Goal: Transaction & Acquisition: Download file/media

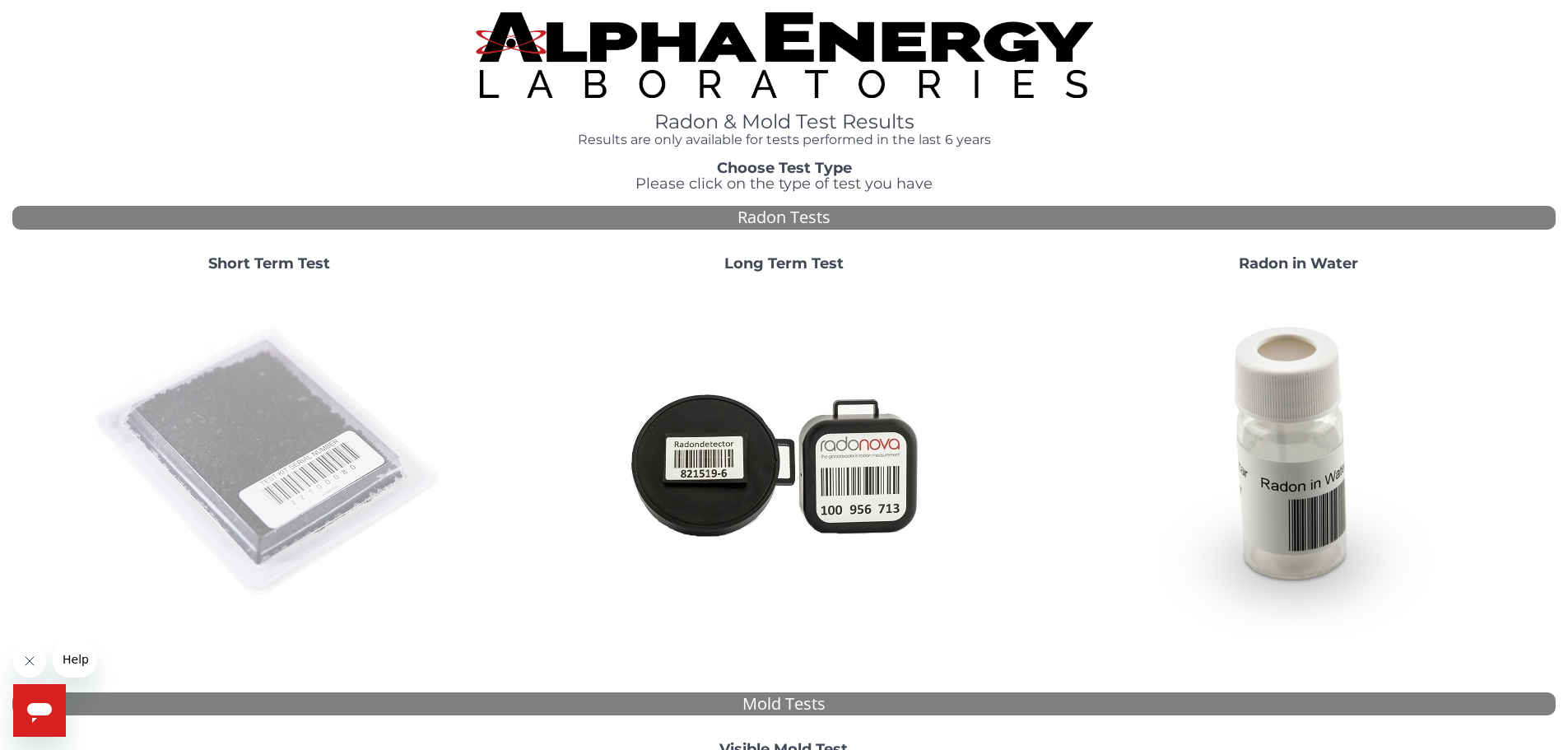
click at [337, 437] on img at bounding box center [269, 462] width 354 height 354
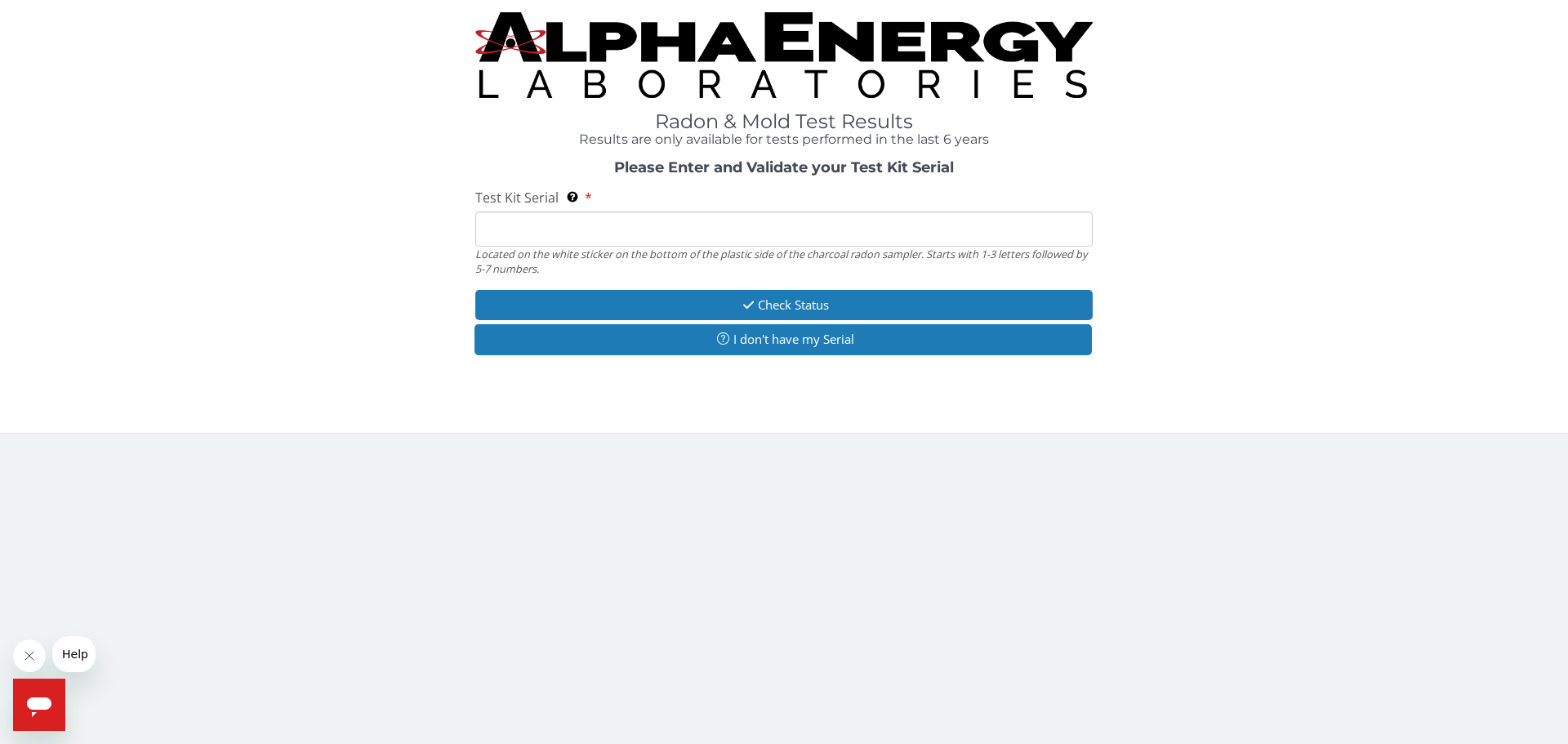
click at [512, 231] on input "Test Kit Serial Located on the white sticker on the bottom of the plastic side …" at bounding box center [784, 229] width 618 height 35
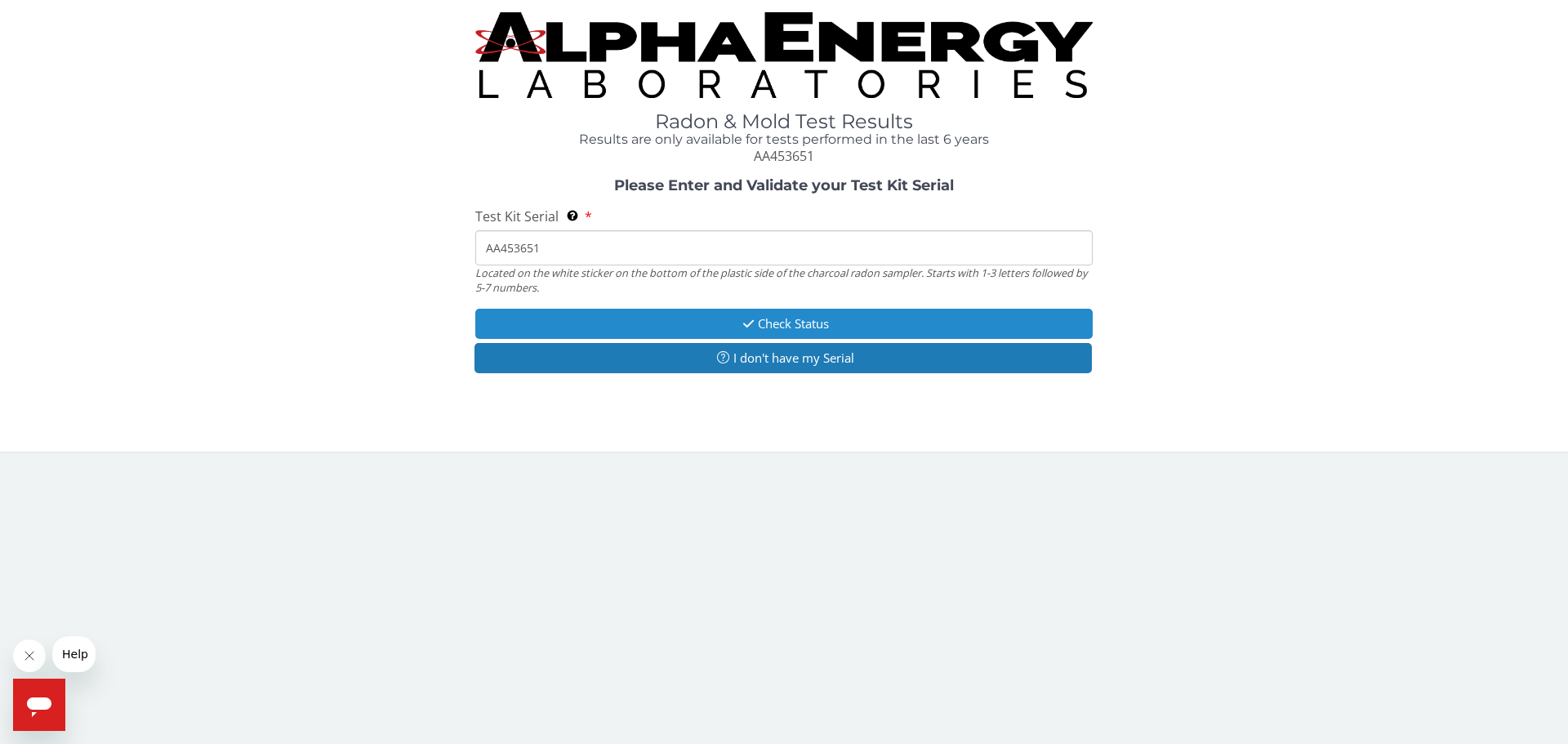
type input "AA453651"
click at [799, 318] on button "Check Status" at bounding box center [784, 323] width 618 height 30
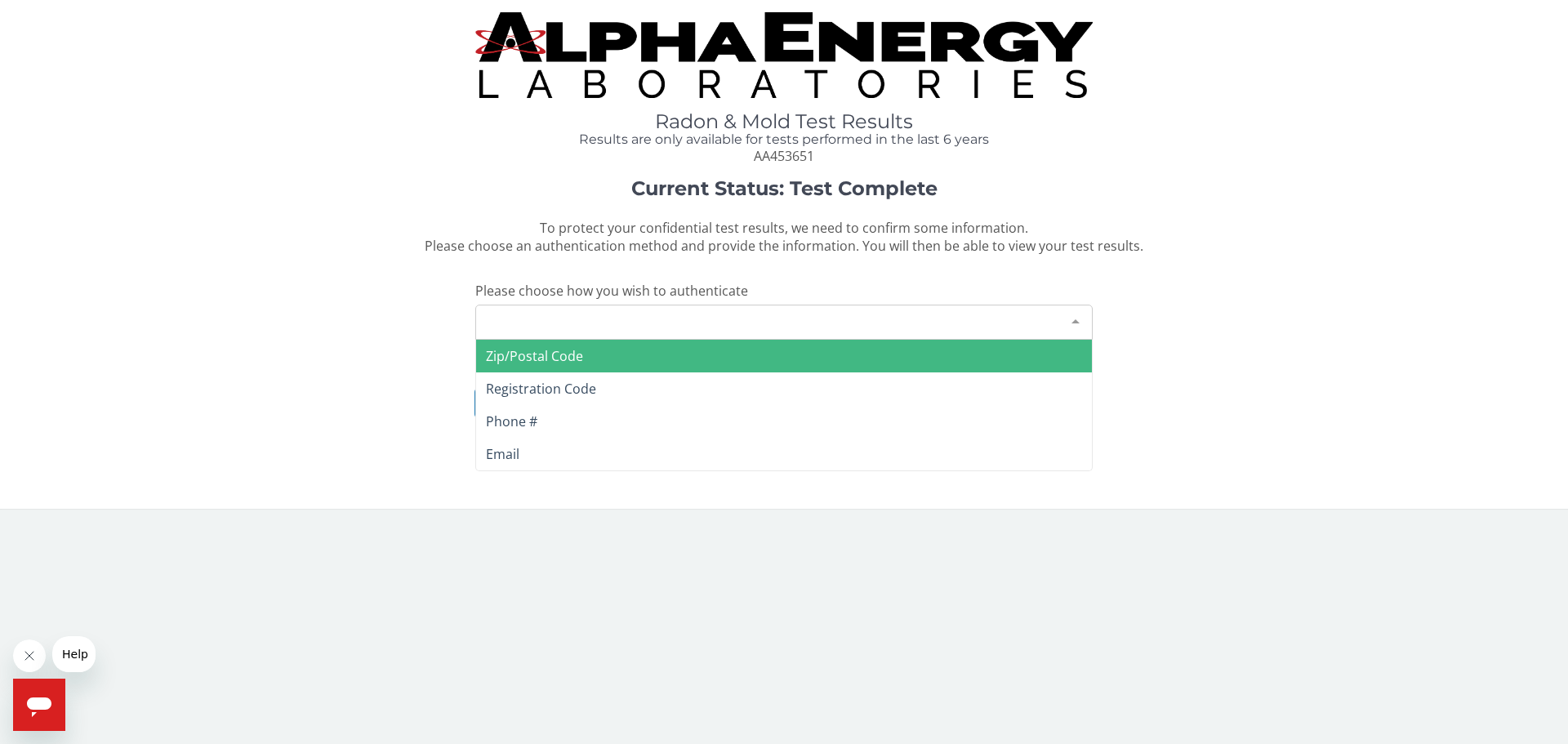
click at [530, 313] on div "Please make a selection" at bounding box center [784, 322] width 618 height 35
click at [504, 321] on div "Please make a selection" at bounding box center [784, 322] width 618 height 35
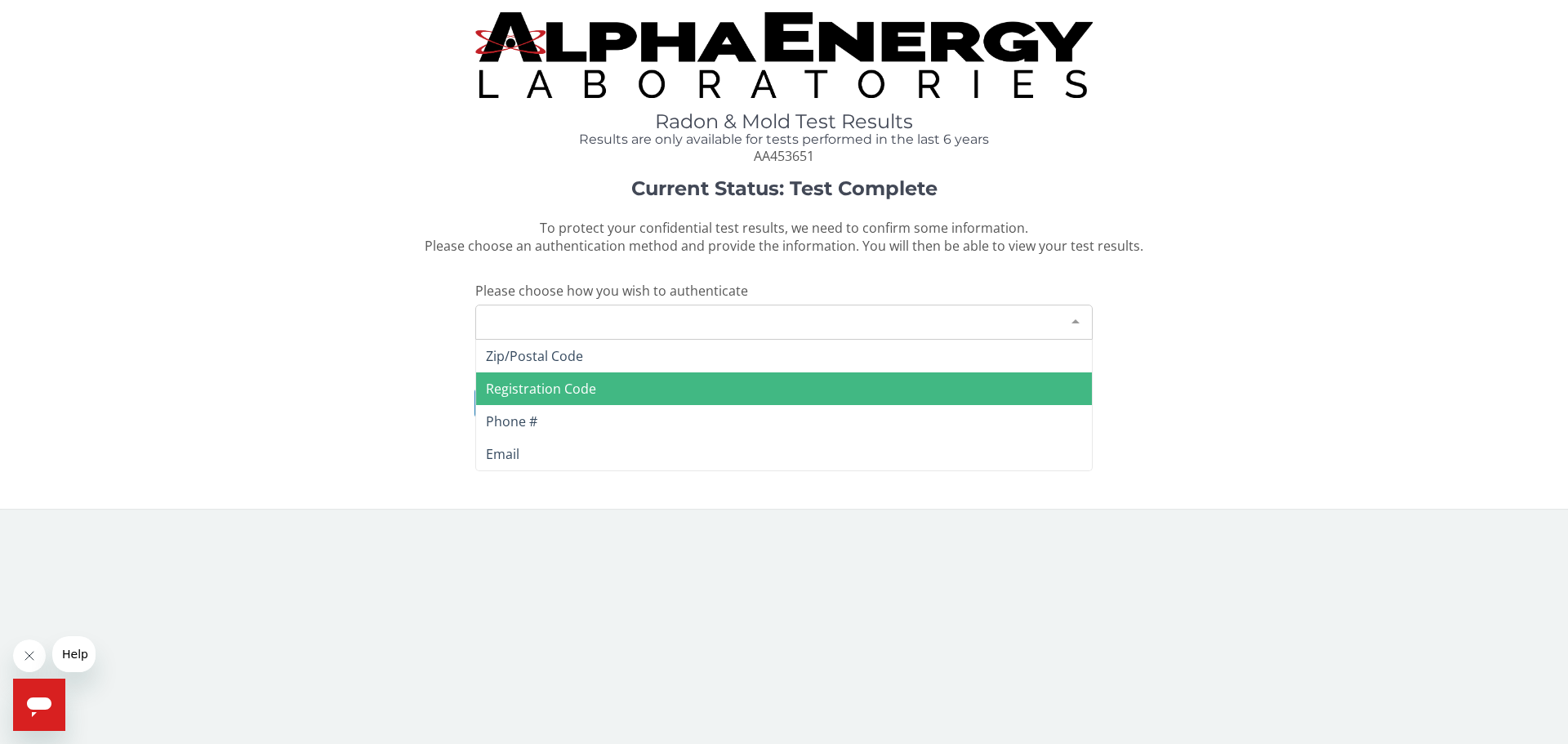
click at [522, 384] on span "Registration Code" at bounding box center [541, 389] width 111 height 18
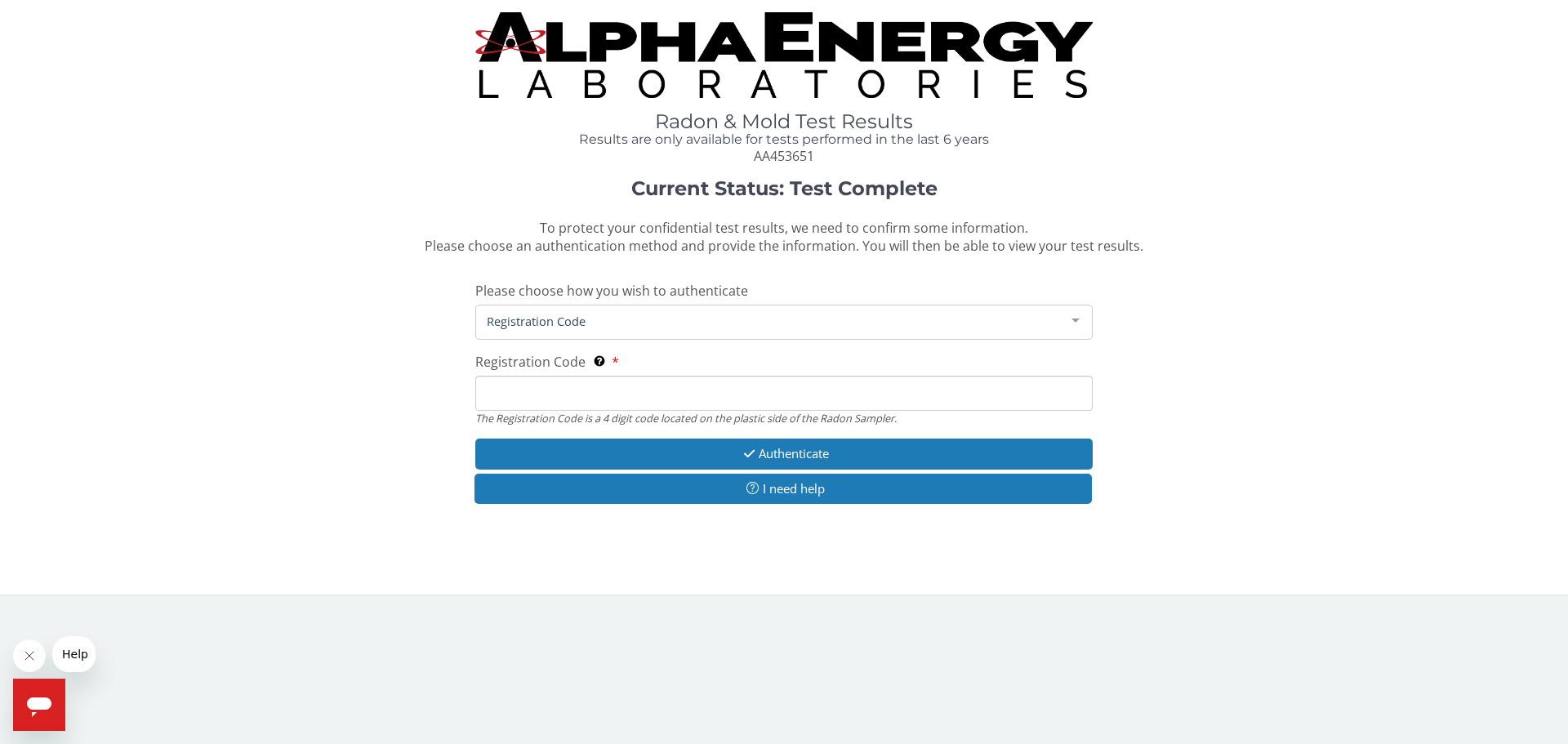
click at [500, 396] on input "Registration Code The Registration Code is a 4 digit code located on the plasti…" at bounding box center [784, 393] width 618 height 35
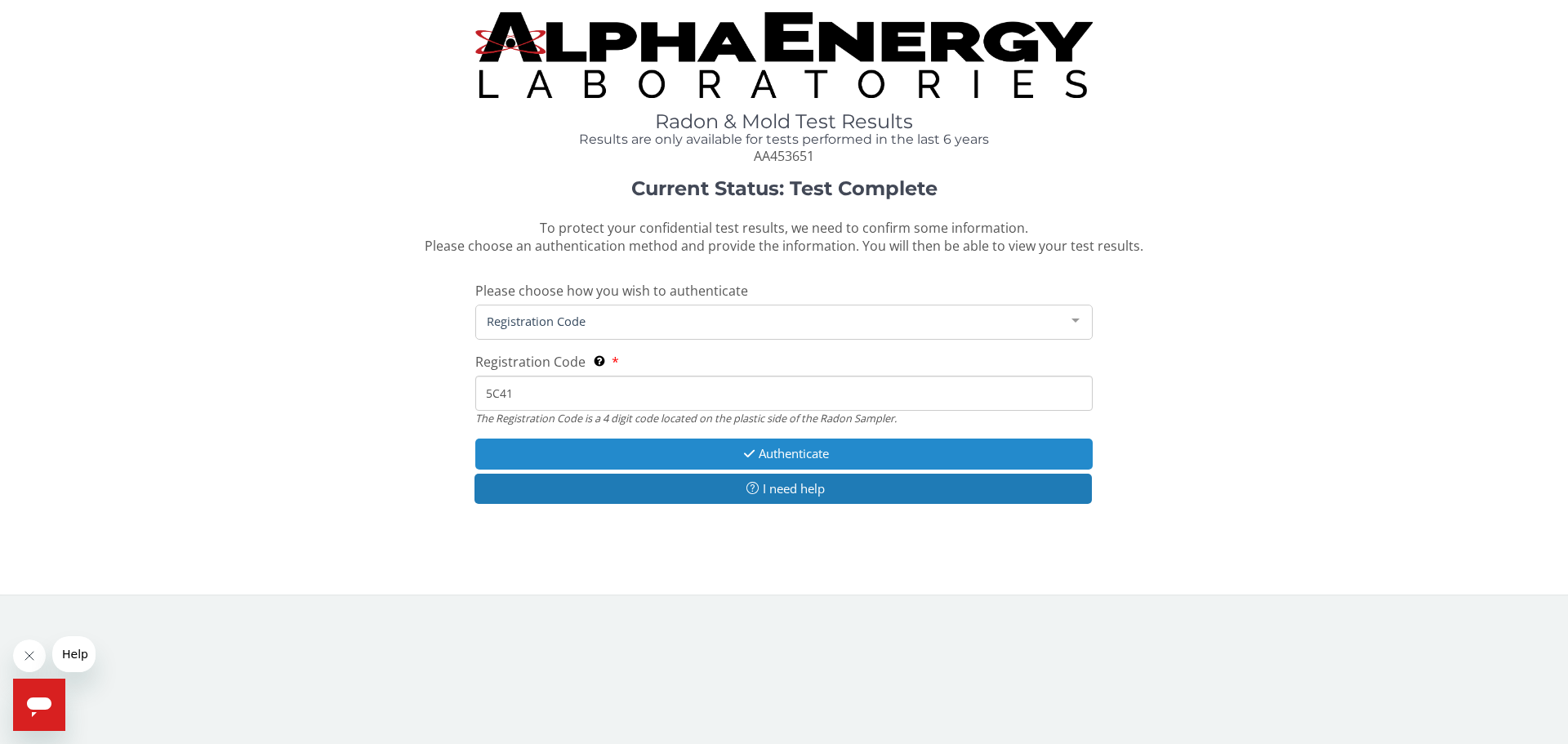
type input "5C41"
click at [809, 450] on button "Authenticate" at bounding box center [784, 453] width 618 height 30
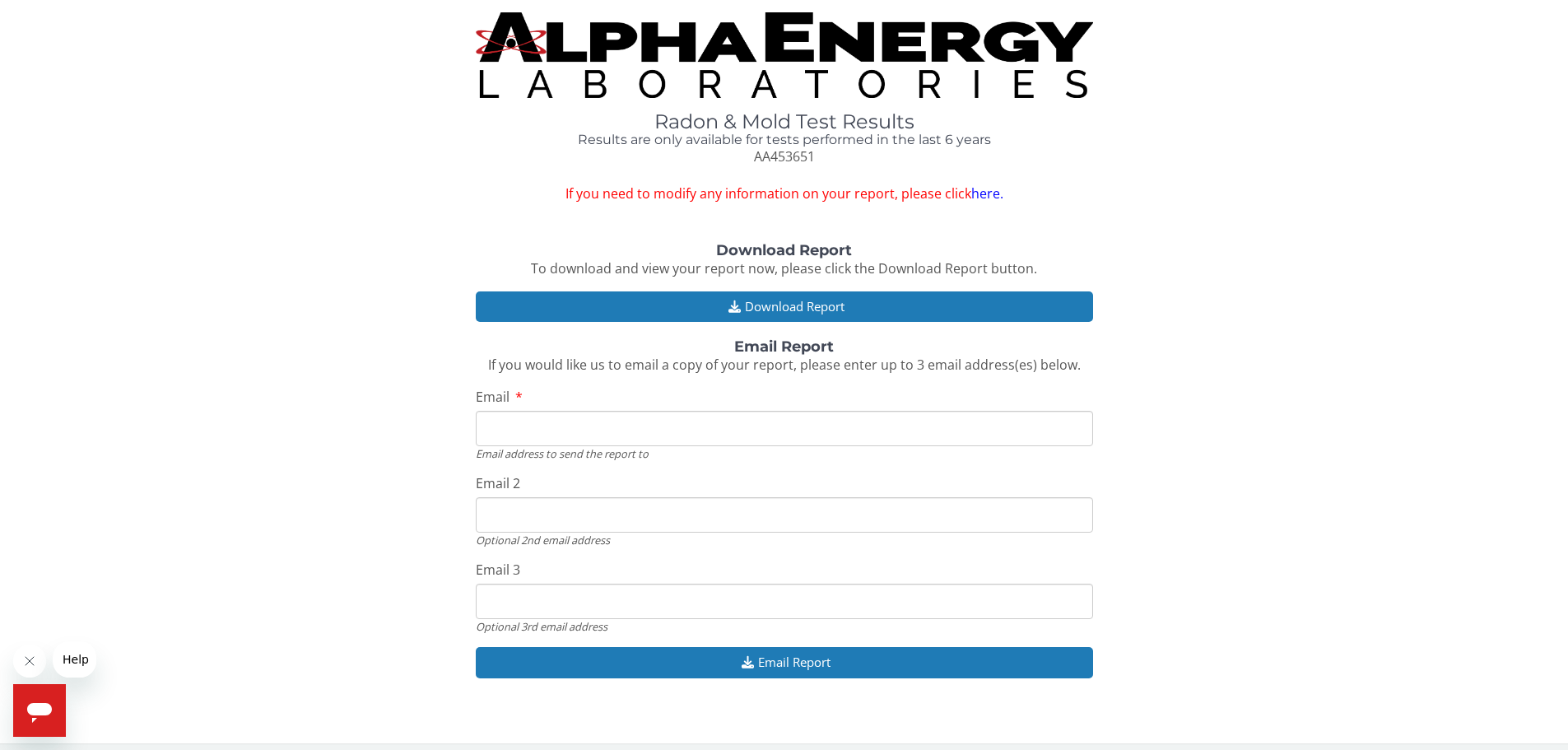
click at [514, 425] on input "Email" at bounding box center [784, 429] width 617 height 35
type input "[EMAIL_ADDRESS][DOMAIN_NAME]"
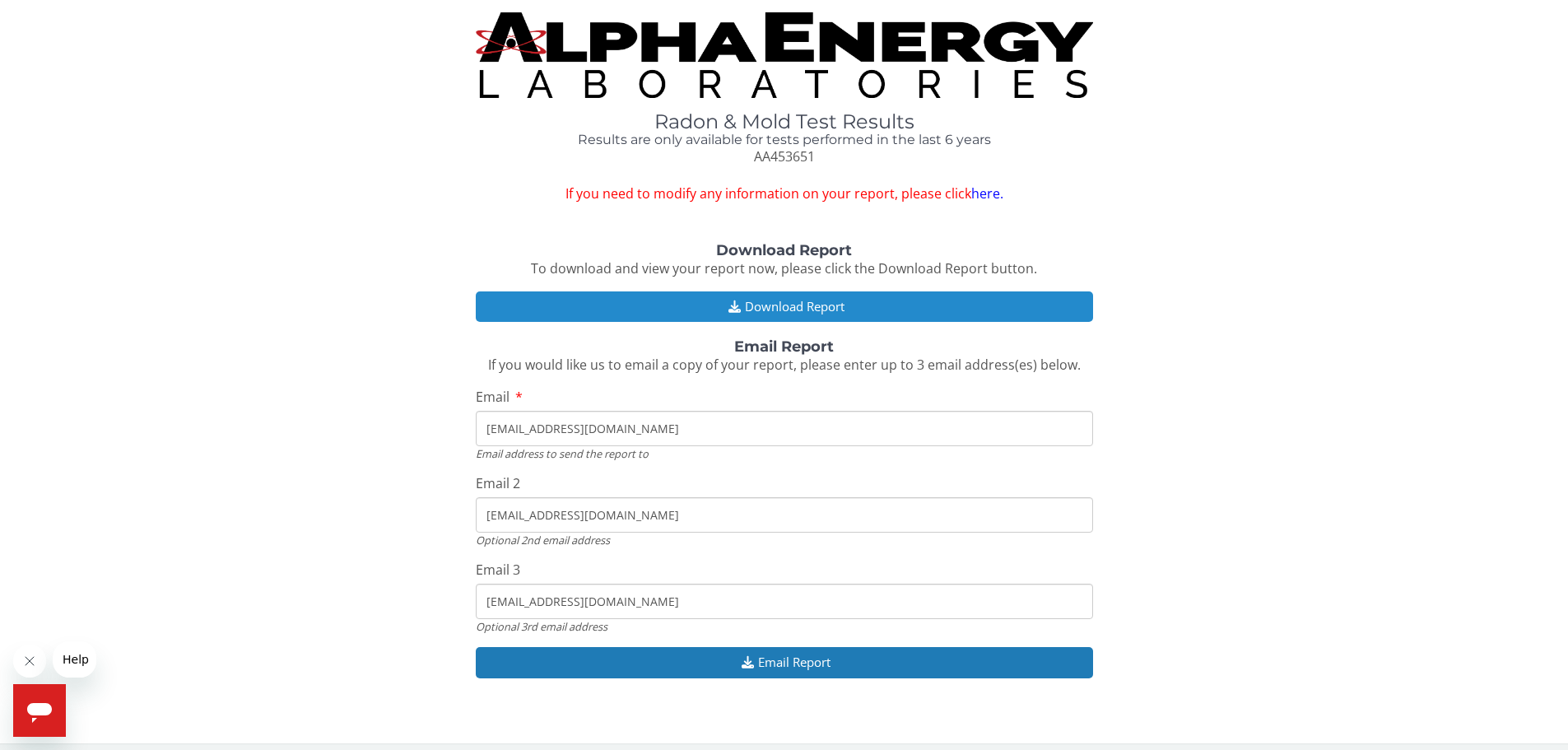
click at [790, 306] on button "Download Report" at bounding box center [784, 306] width 617 height 31
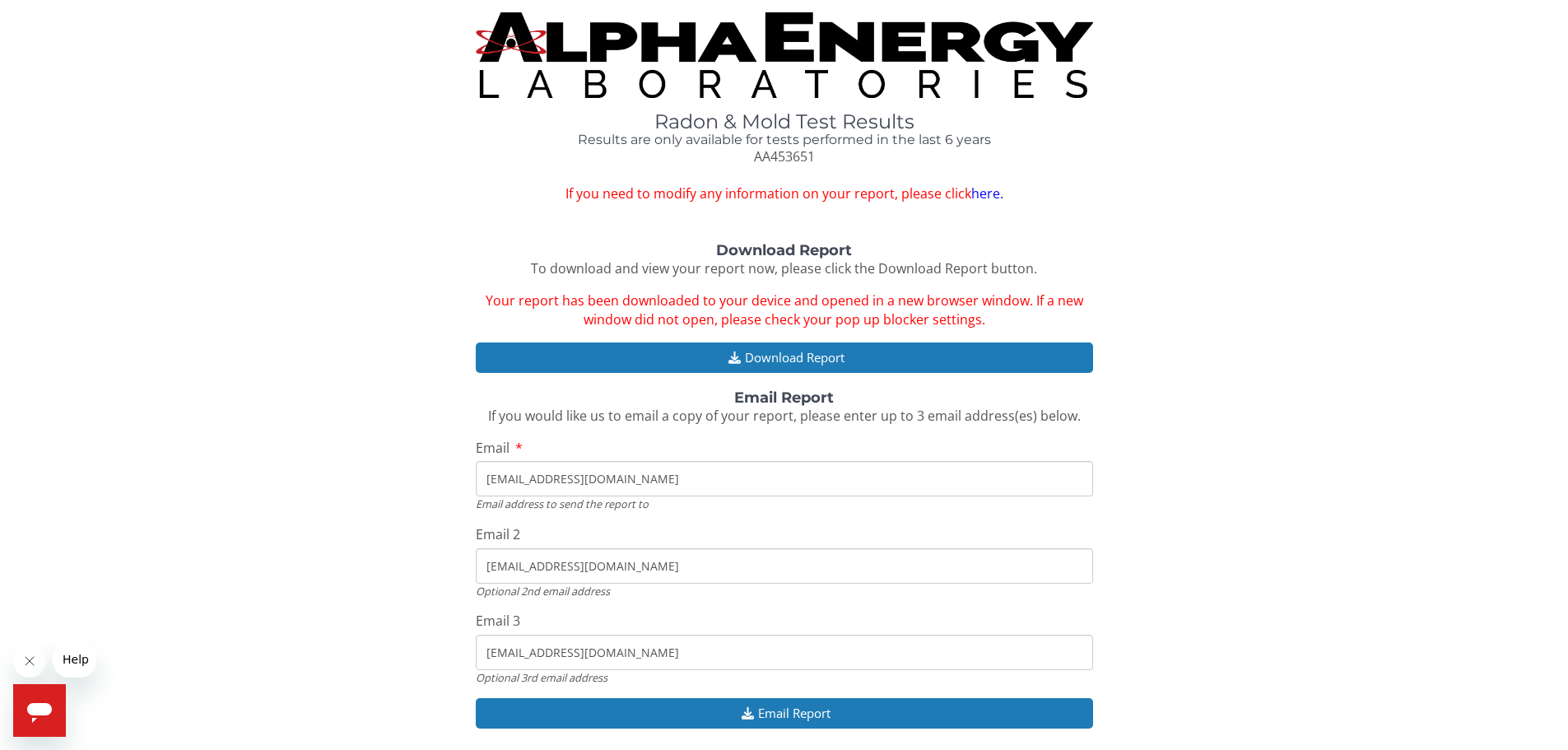
drag, startPoint x: 1311, startPoint y: 219, endPoint x: 1243, endPoint y: 226, distance: 68.4
click at [1243, 226] on div "Radon & Mold Test Results Results are only available for tests performed in the…" at bounding box center [783, 390] width 1543 height 756
